Goal: Navigation & Orientation: Understand site structure

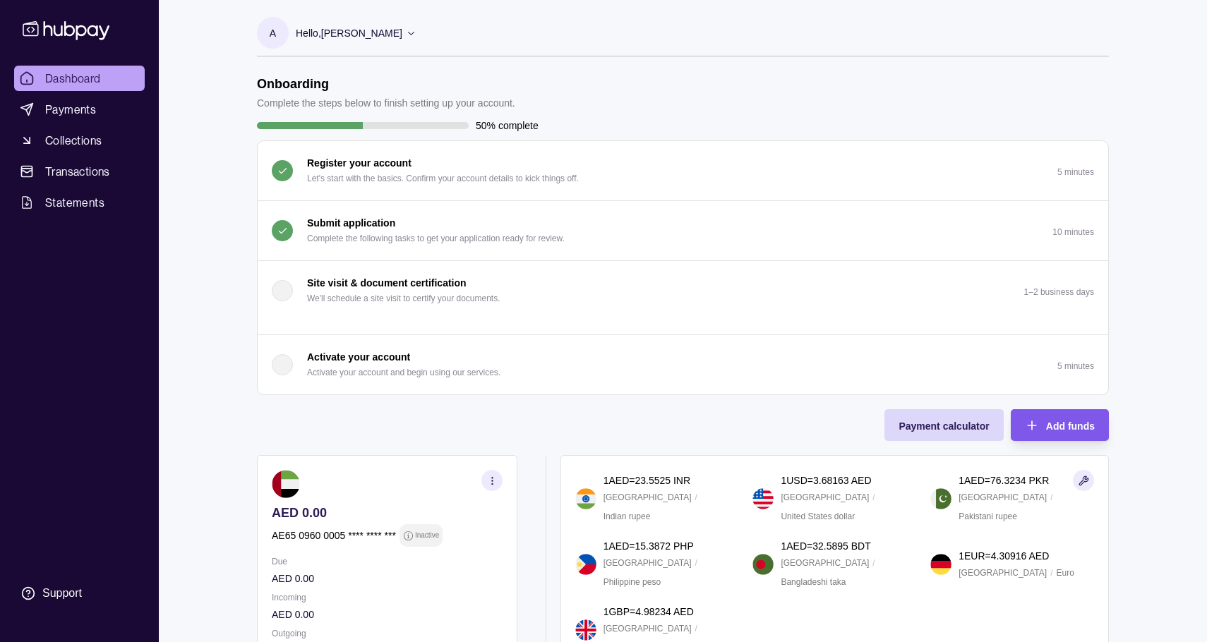
click at [1078, 419] on div "Add funds" at bounding box center [1070, 425] width 49 height 17
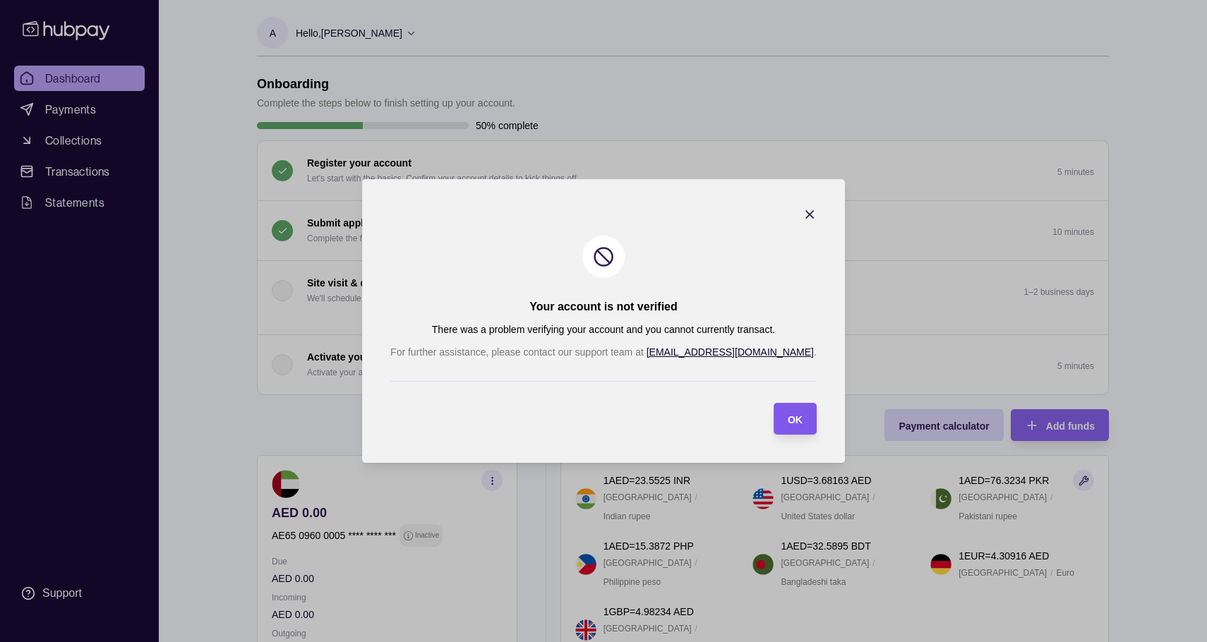
click at [788, 415] on span "OK" at bounding box center [795, 419] width 15 height 11
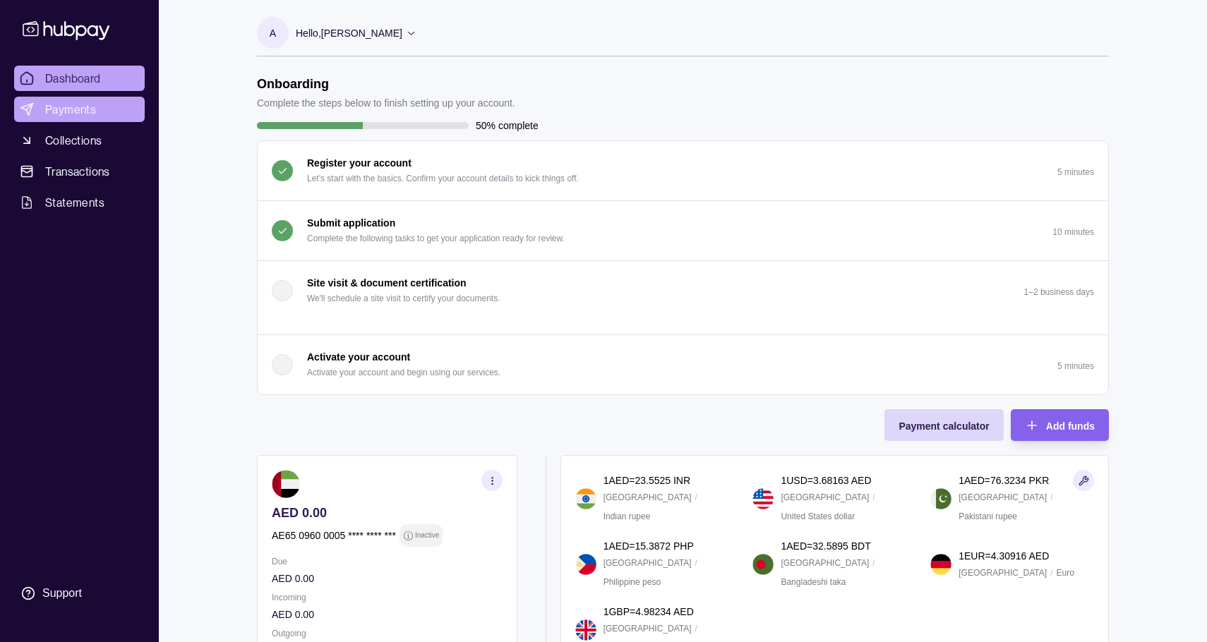
click at [81, 103] on span "Payments" at bounding box center [70, 109] width 51 height 17
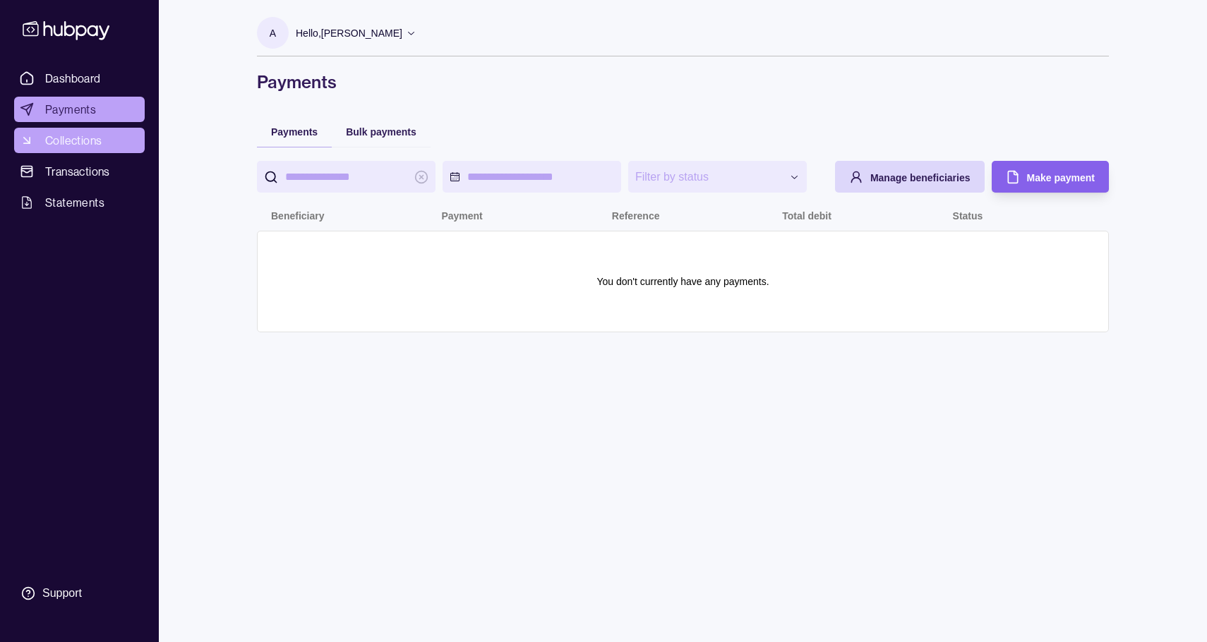
click at [75, 140] on span "Collections" at bounding box center [73, 140] width 56 height 17
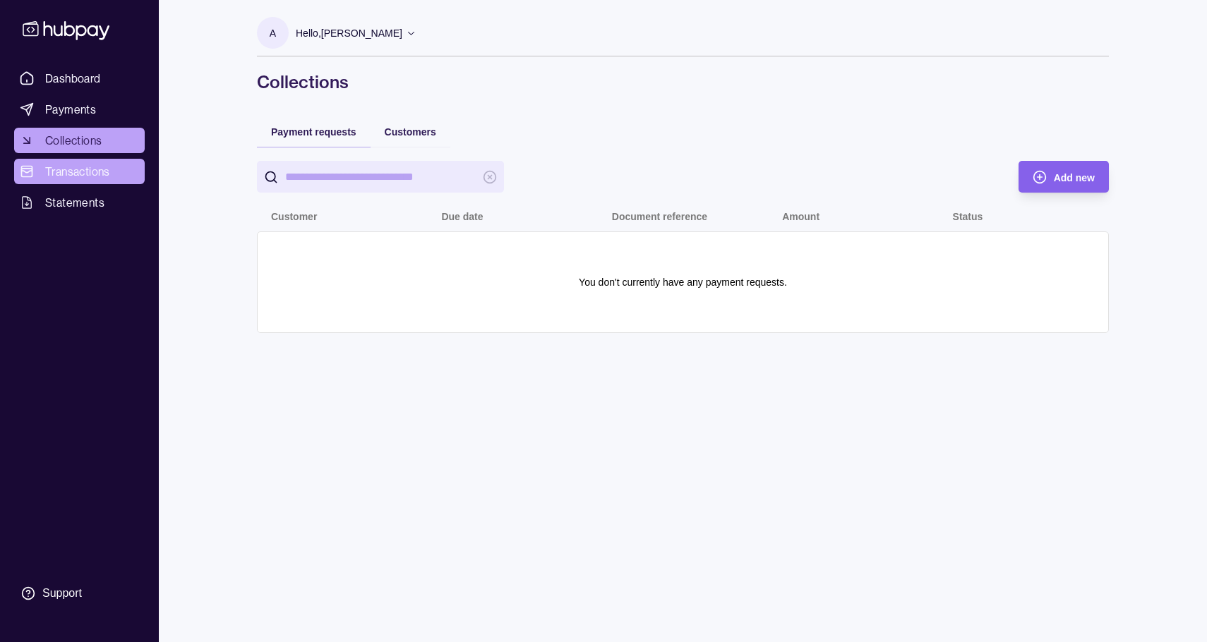
click at [73, 169] on span "Transactions" at bounding box center [77, 171] width 65 height 17
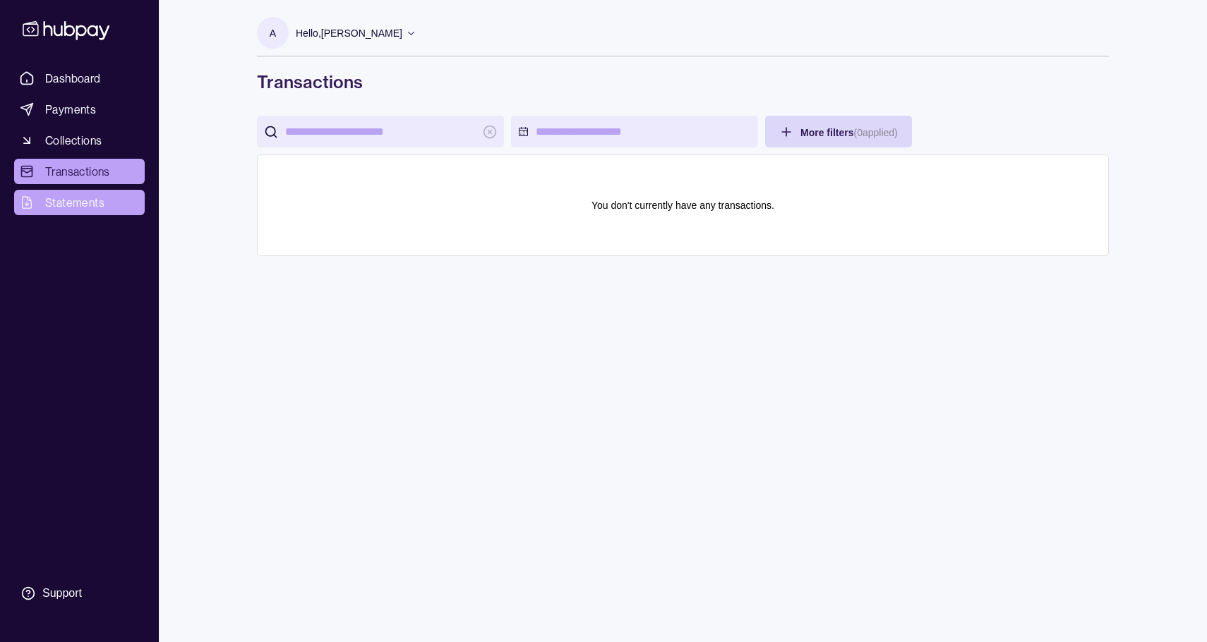
click at [75, 204] on span "Statements" at bounding box center [74, 202] width 59 height 17
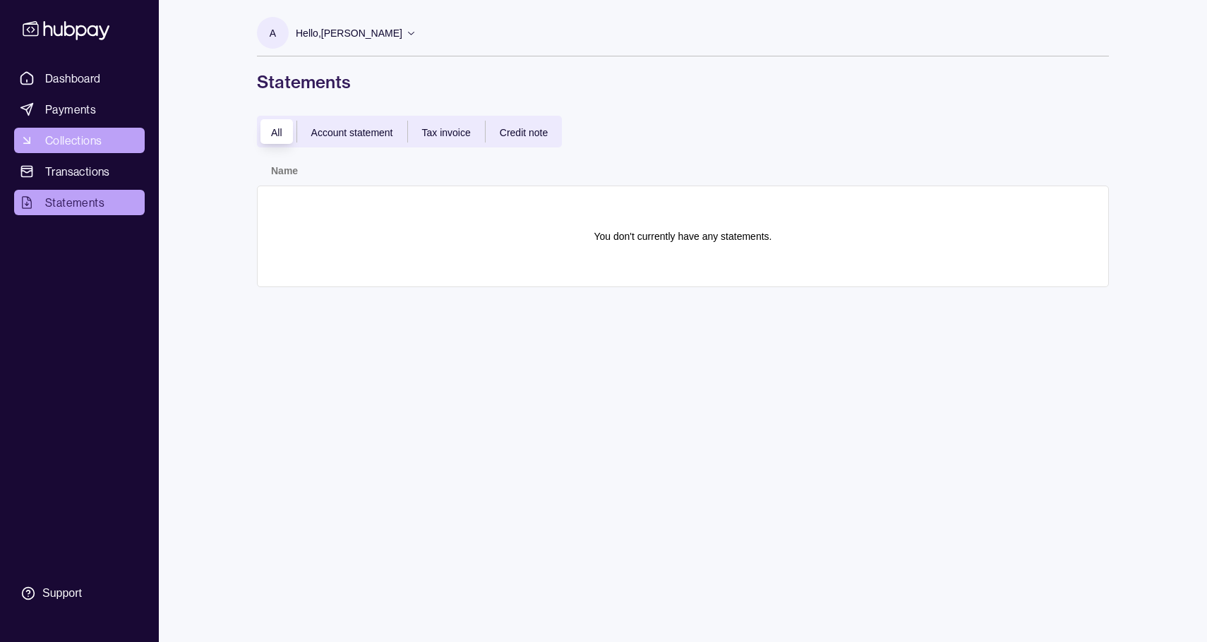
click at [86, 133] on span "Collections" at bounding box center [73, 140] width 56 height 17
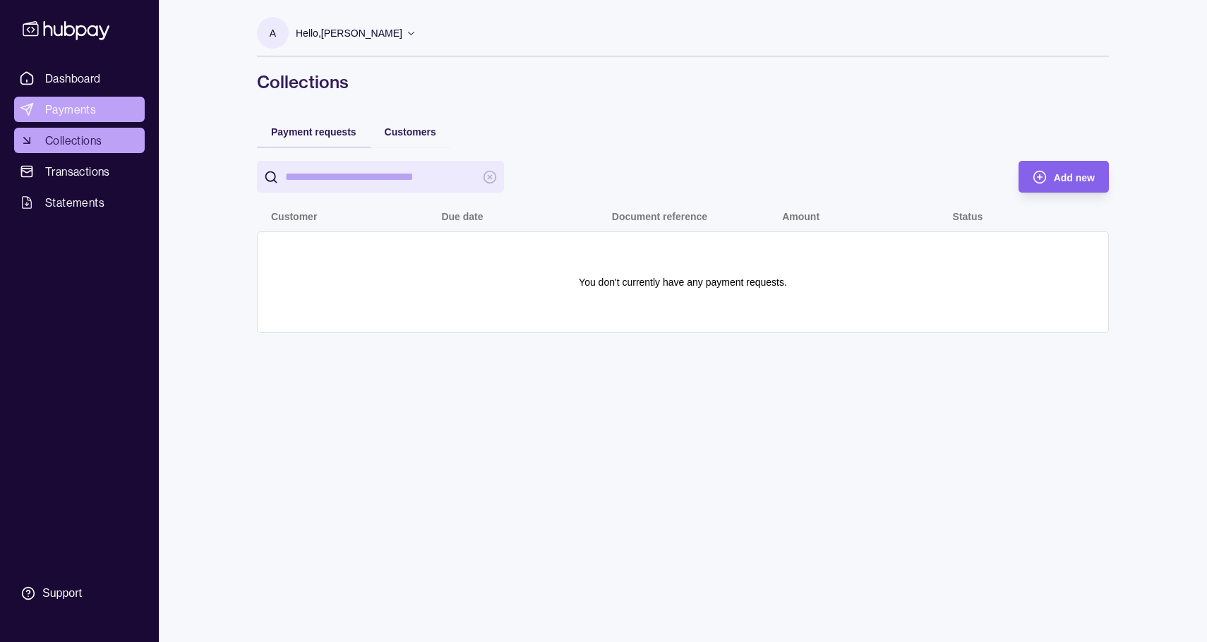
click at [83, 117] on span "Payments" at bounding box center [70, 109] width 51 height 17
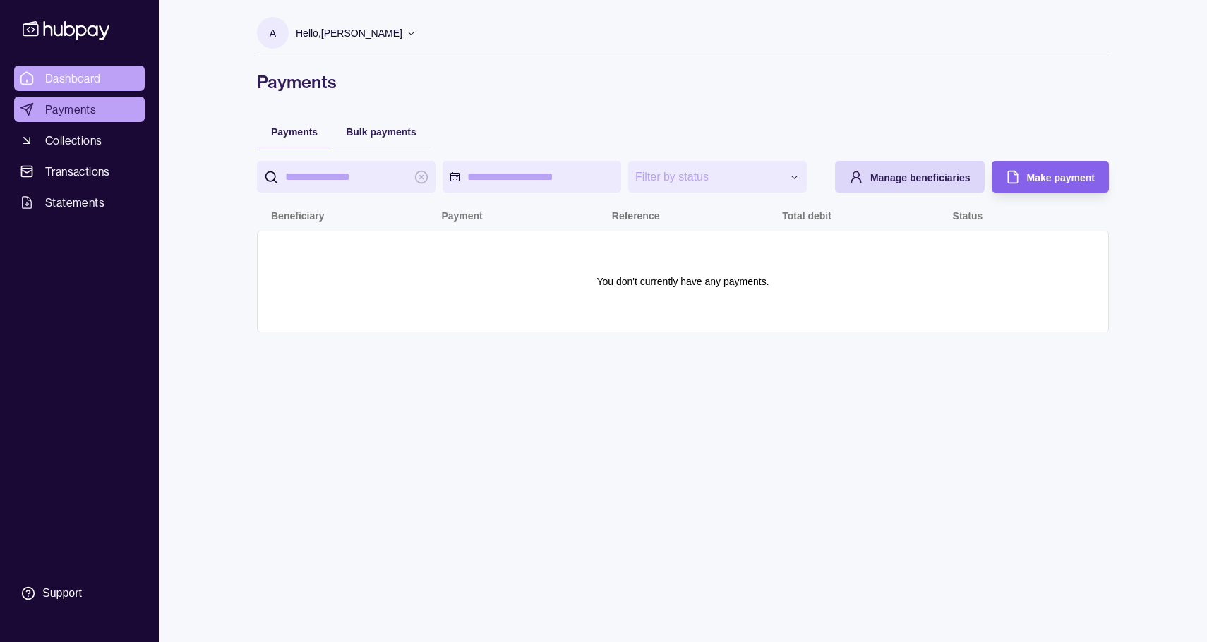
click at [79, 77] on span "Dashboard" at bounding box center [73, 78] width 56 height 17
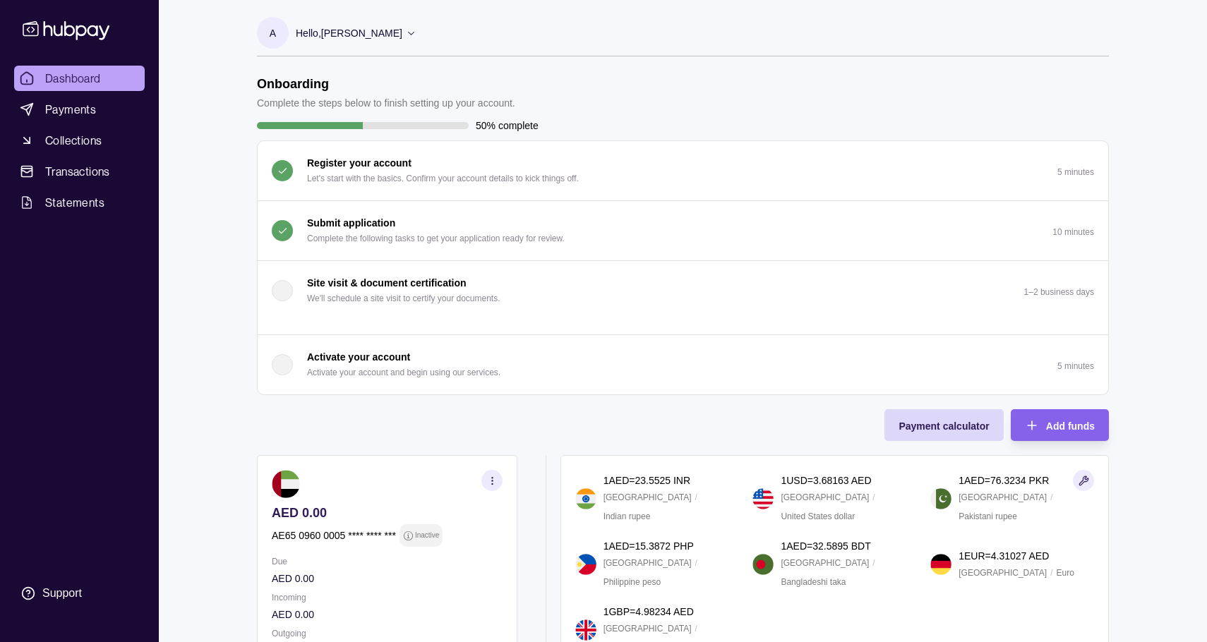
click at [207, 400] on div "Dashboard Payments Collections Transactions Statements Support A Hello, [PERSON…" at bounding box center [603, 428] width 1207 height 857
click at [208, 286] on div "Dashboard Payments Collections Transactions Statements Support A Hello, [PERSON…" at bounding box center [603, 428] width 1207 height 857
